Goal: Find specific fact

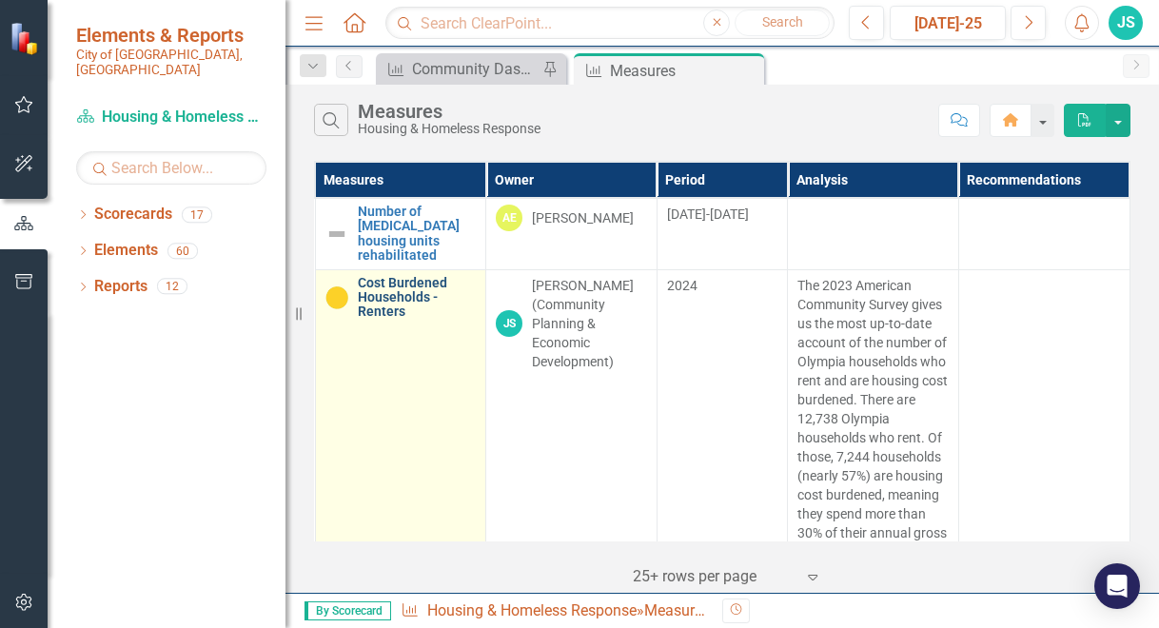
click at [397, 279] on link "Cost Burdened Households - Renters" at bounding box center [417, 298] width 119 height 44
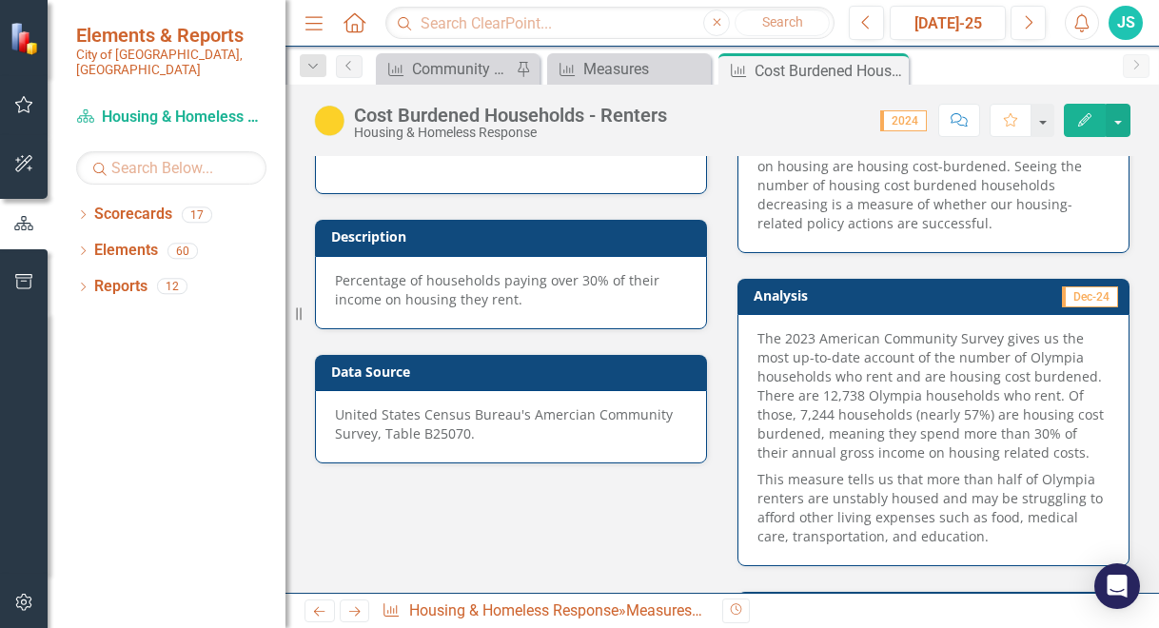
scroll to position [321, 0]
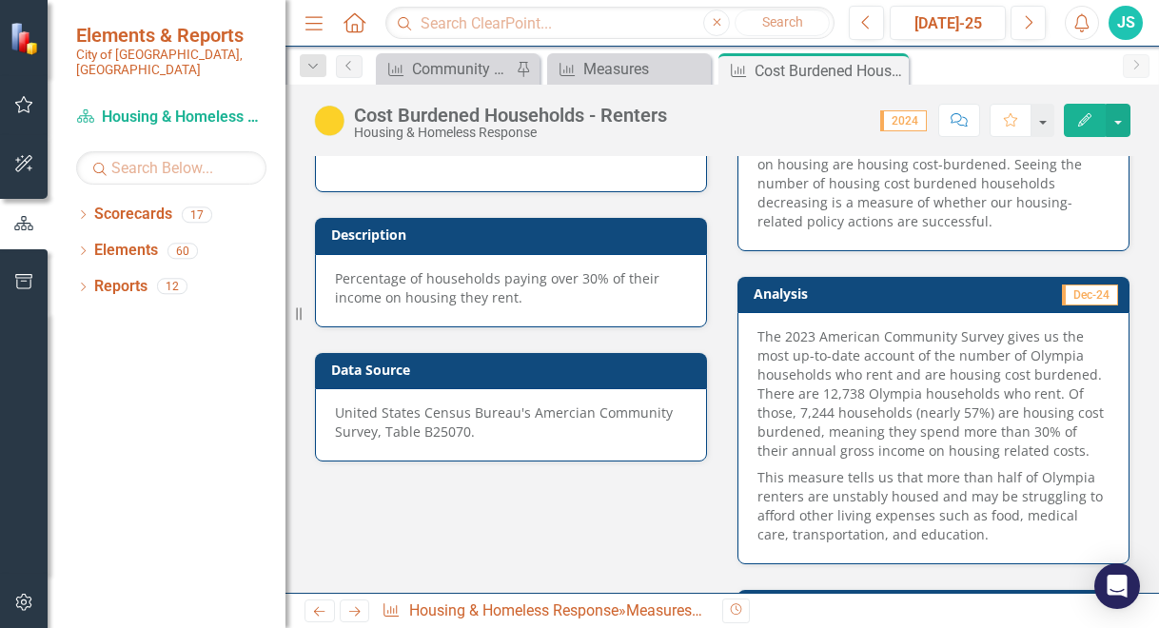
click at [437, 429] on p "United States Census Bureau's Amercian Community Survey, Table B25070." at bounding box center [511, 422] width 352 height 38
drag, startPoint x: 468, startPoint y: 429, endPoint x: 335, endPoint y: 406, distance: 135.1
click at [335, 406] on p "United States Census Bureau's Amercian Community Survey, Table B25070." at bounding box center [511, 422] width 352 height 38
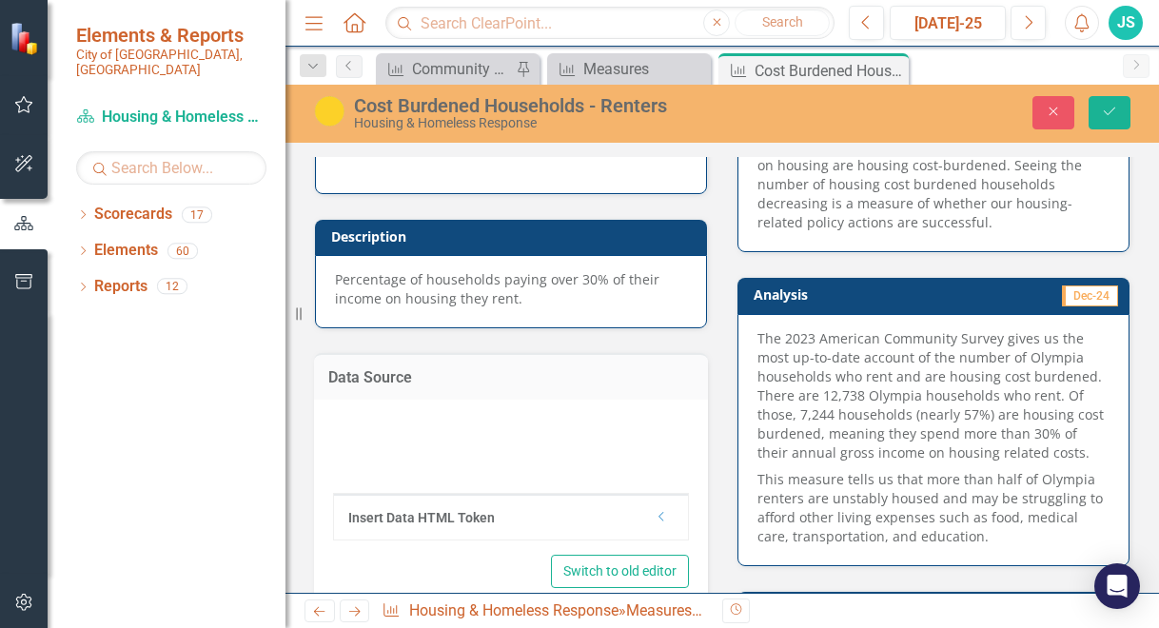
type textarea "<p>United States Census Bureau's Amercian Community Survey, Table B25070.</p>"
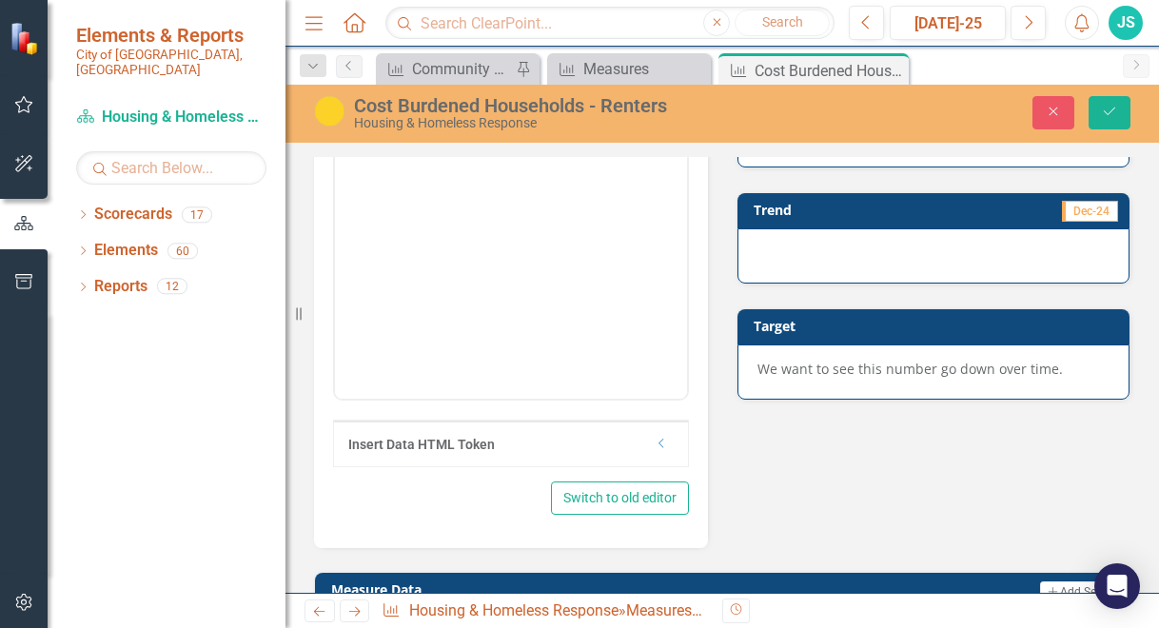
scroll to position [714, 0]
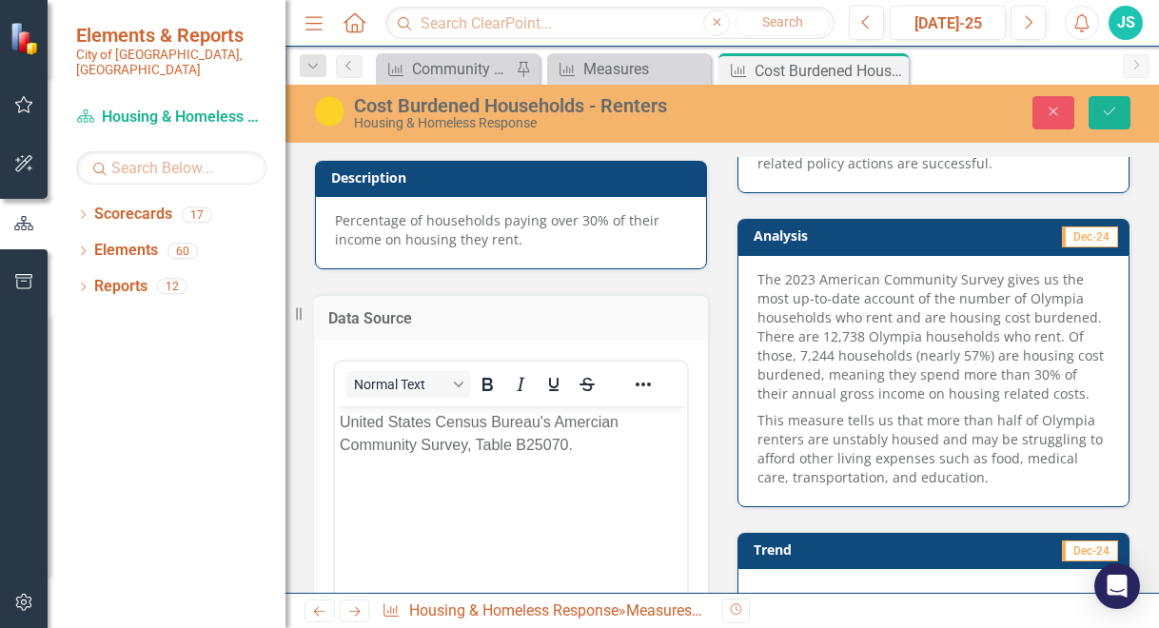
scroll to position [394, 0]
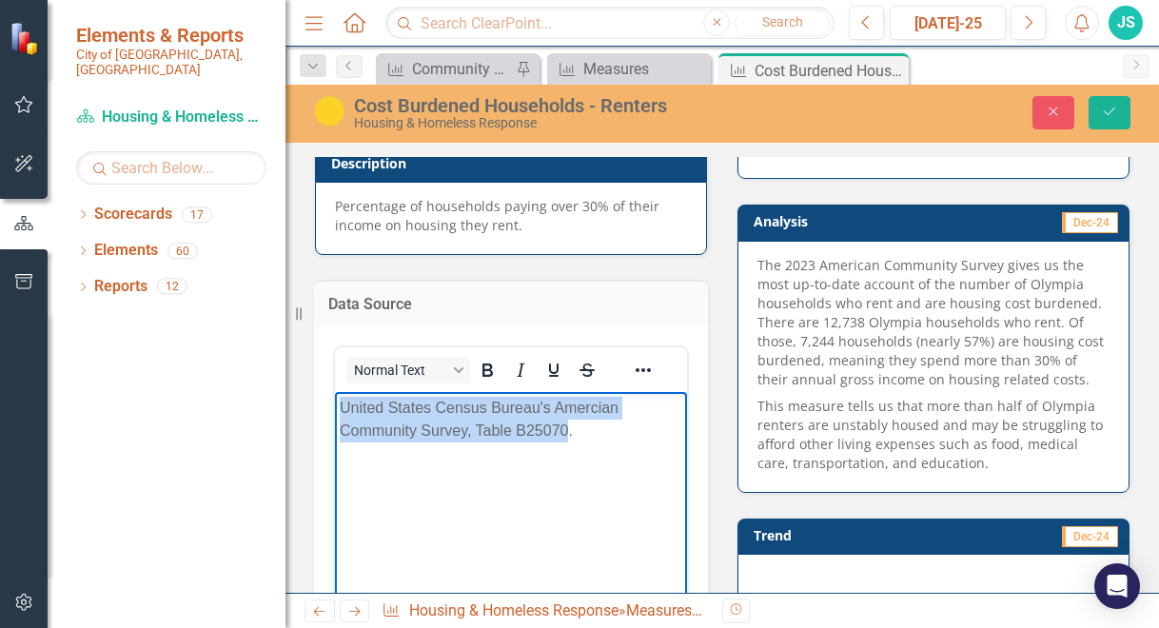
drag, startPoint x: 565, startPoint y: 431, endPoint x: 285, endPoint y: 409, distance: 280.5
click at [335, 409] on html "United States Census Bureau's Amercian Community Survey, Table B25070." at bounding box center [511, 533] width 352 height 285
copy p "United States Census Bureau's Amercian Community Survey, Table B25070"
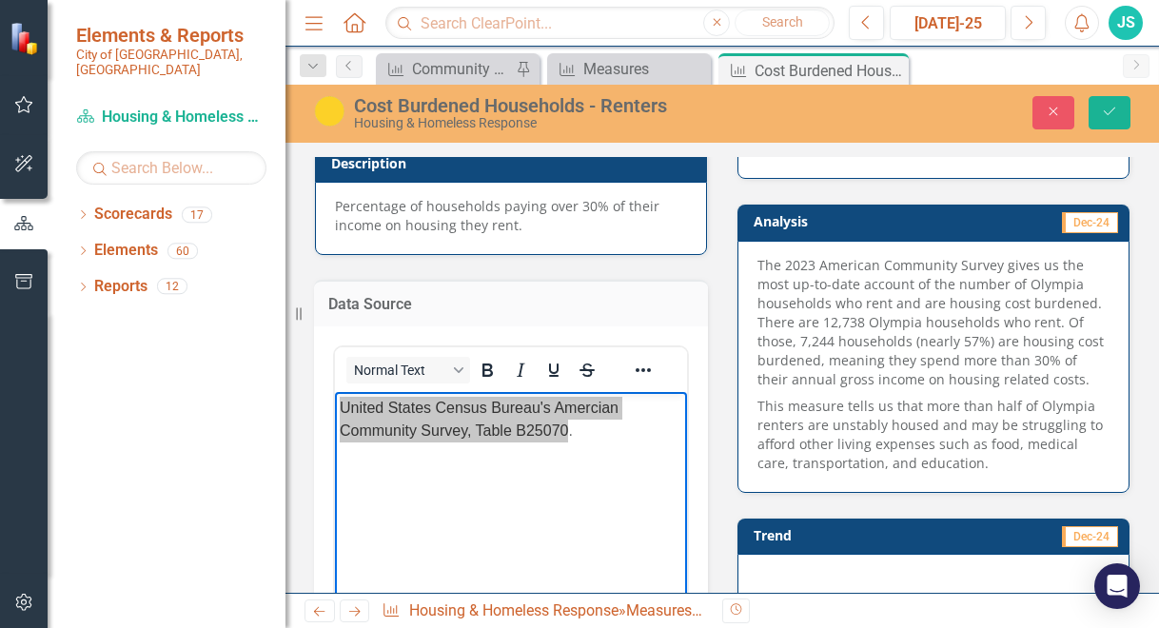
click at [722, 272] on div "Analysis Dec-24 The 2023 American Community Survey gives us the most up-to-date…" at bounding box center [933, 336] width 422 height 313
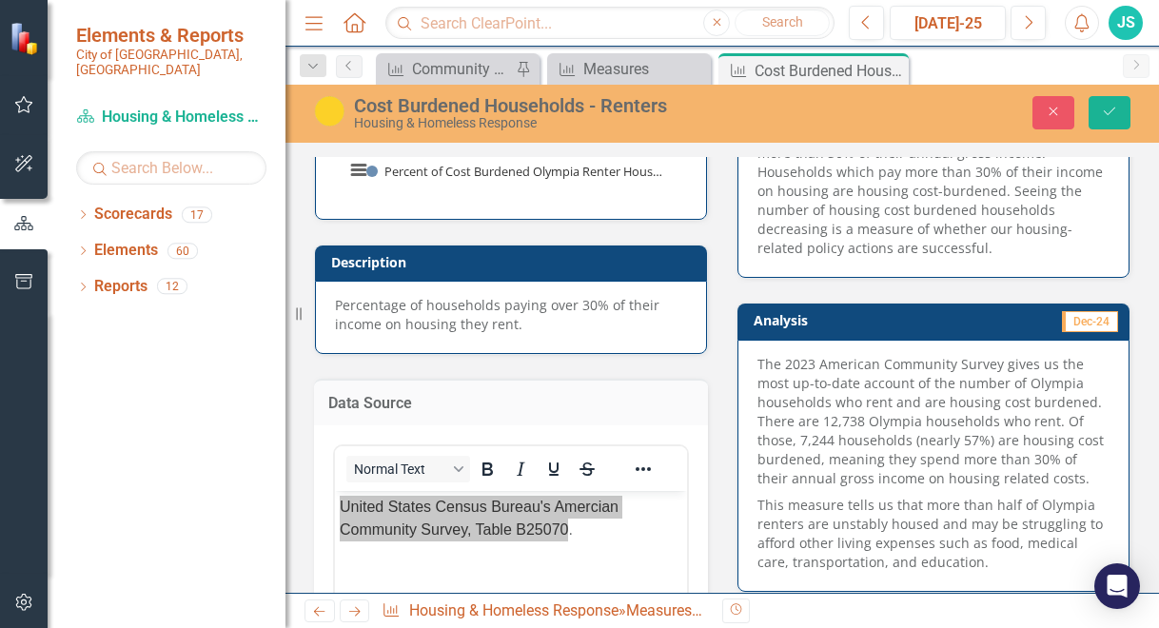
scroll to position [318, 0]
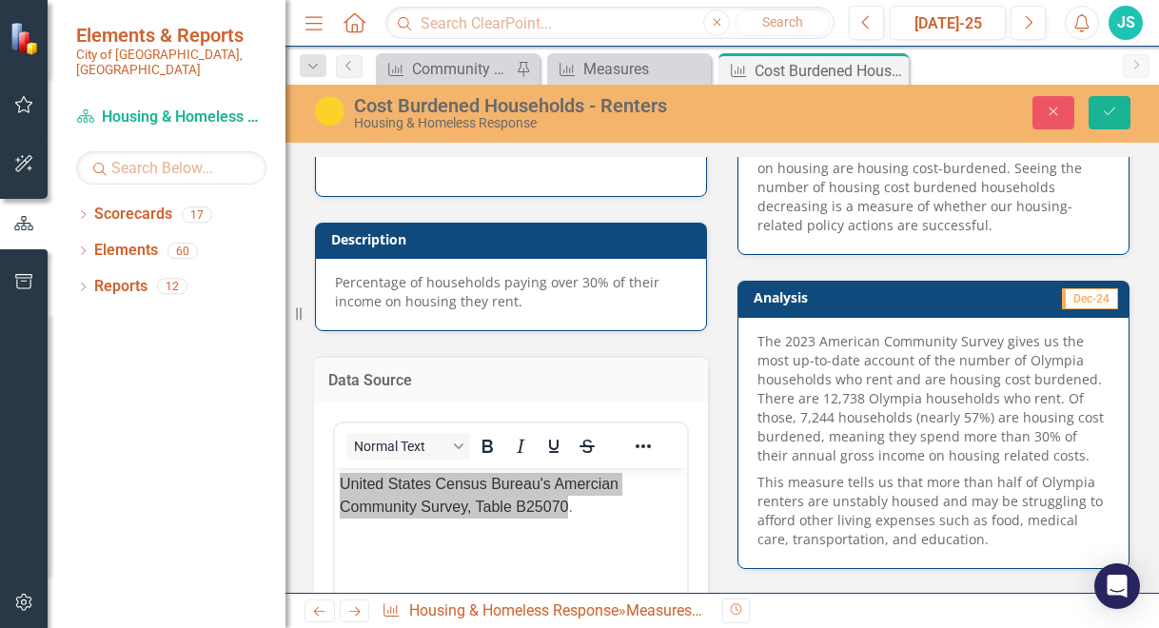
drag, startPoint x: 750, startPoint y: 394, endPoint x: 843, endPoint y: 414, distance: 95.3
click at [843, 414] on p "The 2023 American Community Survey gives us the most up-to-date account of the …" at bounding box center [933, 400] width 352 height 137
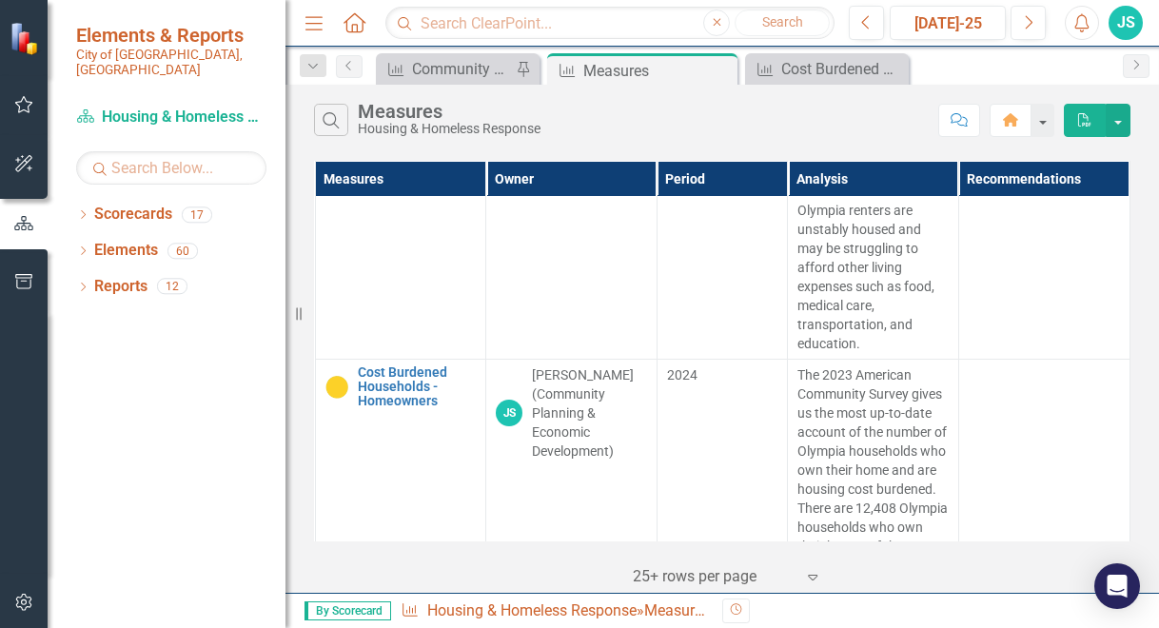
scroll to position [460, 0]
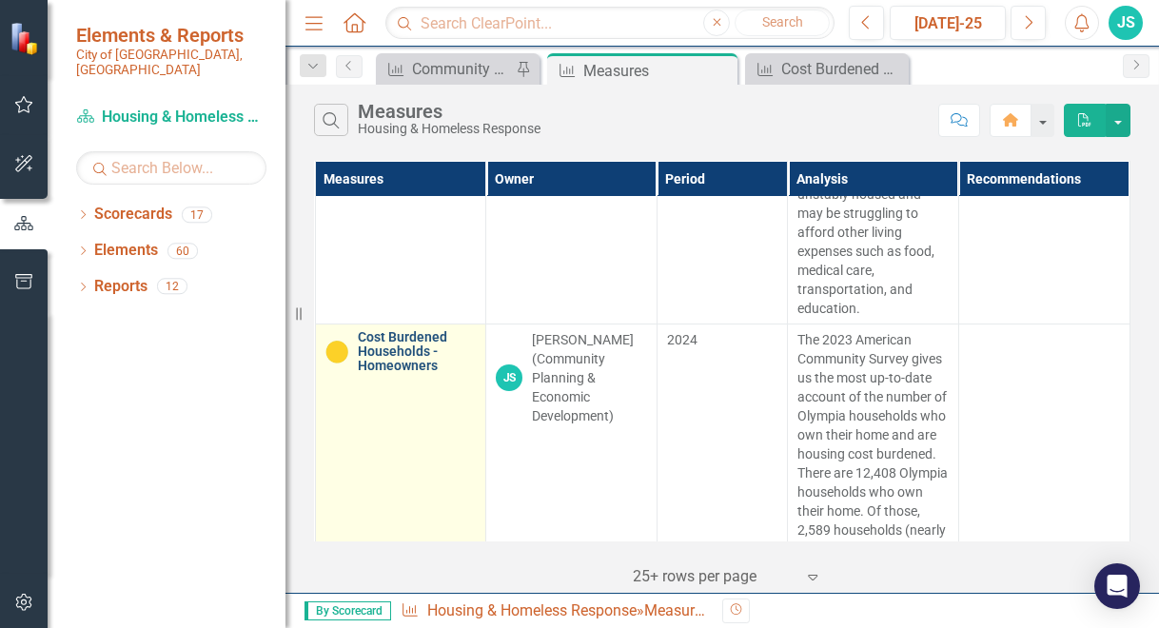
click at [398, 355] on link "Cost Burdened Households - Homeowners" at bounding box center [417, 352] width 119 height 44
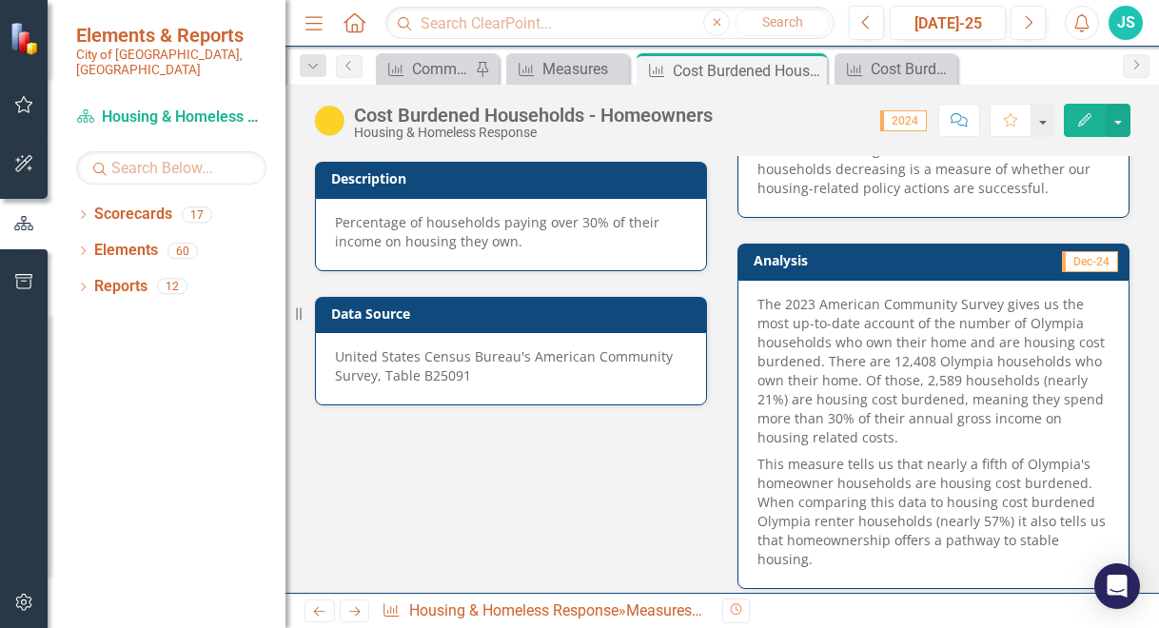
scroll to position [503, 0]
